Goal: Task Accomplishment & Management: Complete application form

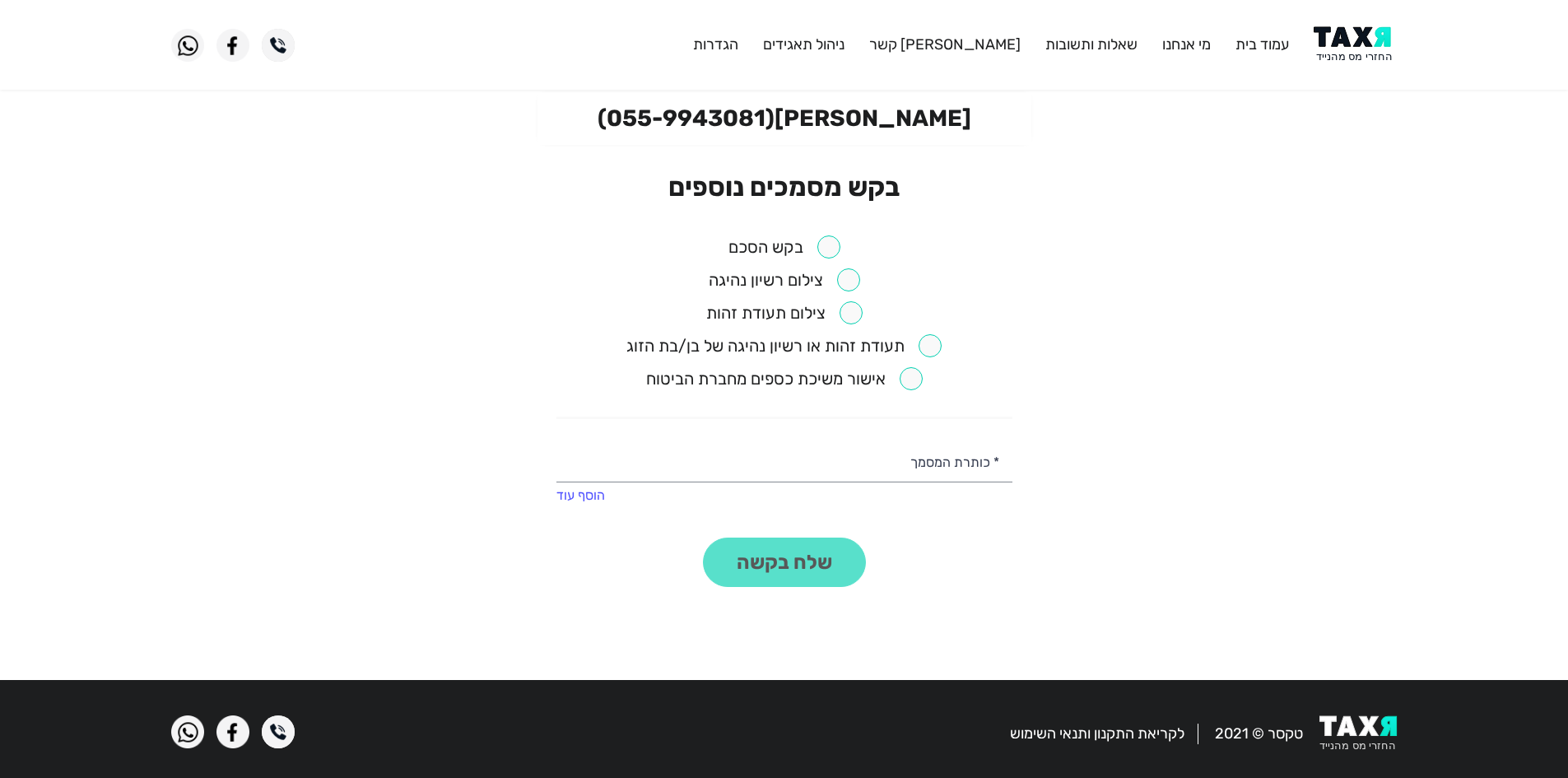
click at [831, 253] on input "checkbox" at bounding box center [784, 247] width 112 height 23
checkbox input "true"
click at [837, 275] on input "checkbox" at bounding box center [784, 280] width 152 height 23
checkbox input "true"
click at [853, 298] on ul "בקש הסכם צילום רשיון נהיגה צילום תעודת זהות תעודת זהות או רשיון נהיגה של בן/בת …" at bounding box center [784, 327] width 456 height 184
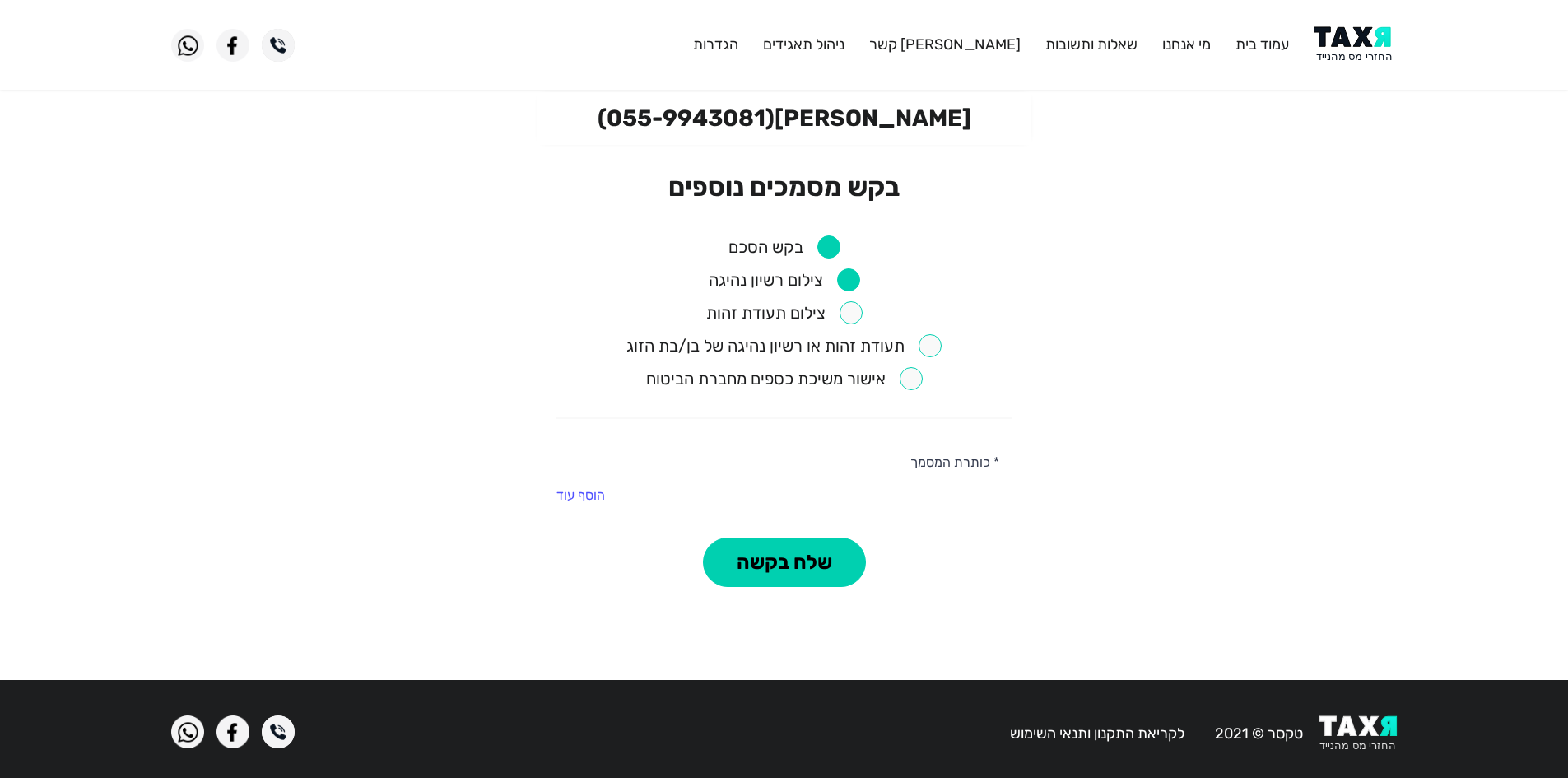
click at [857, 308] on input "checkbox" at bounding box center [784, 313] width 157 height 23
checkbox input "true"
click at [784, 570] on button "שלח בקשה" at bounding box center [784, 563] width 163 height 49
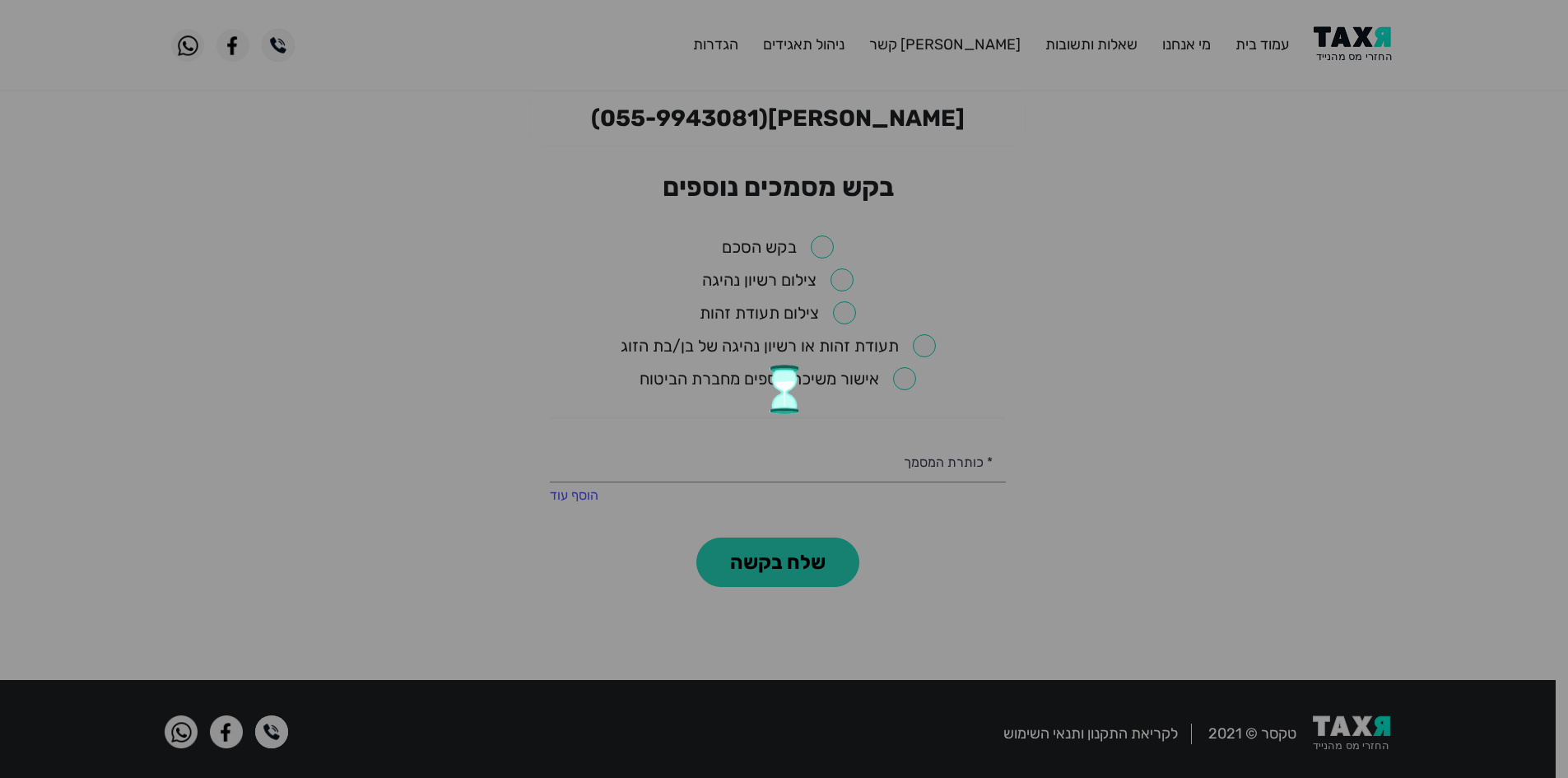
checkbox input "false"
